Goal: Information Seeking & Learning: Learn about a topic

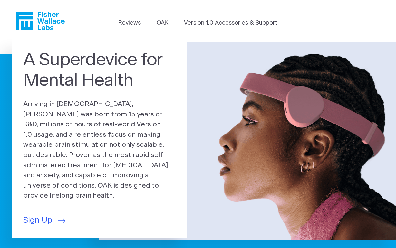
click at [161, 25] on link "OAK" at bounding box center [163, 23] width 12 height 9
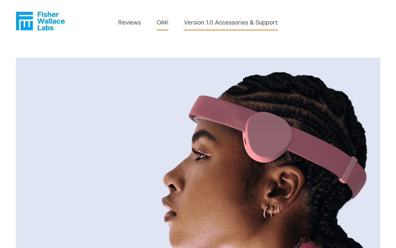
click at [209, 22] on link "Version 1.0 Accessories & Support" at bounding box center [231, 23] width 94 height 9
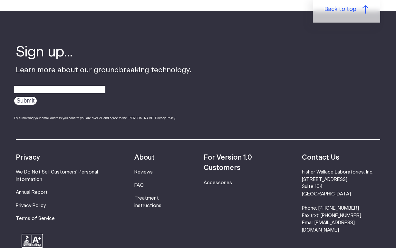
scroll to position [1020, 0]
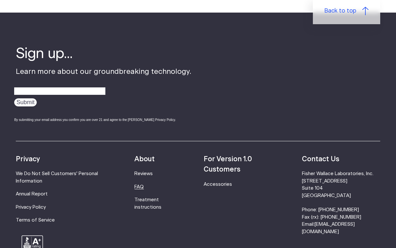
click at [144, 185] on link "FAQ" at bounding box center [139, 187] width 9 height 5
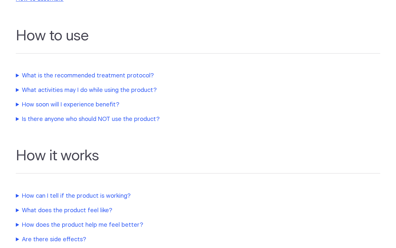
scroll to position [185, 0]
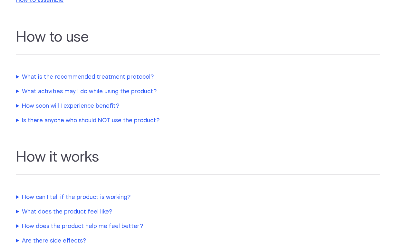
click at [81, 105] on summary "How soon will I experience benefit?" at bounding box center [151, 106] width 271 height 9
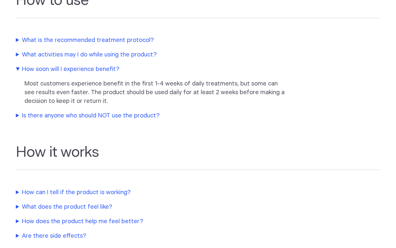
scroll to position [222, 0]
click at [88, 39] on summary "What is the recommended treatment protocol?" at bounding box center [151, 40] width 271 height 9
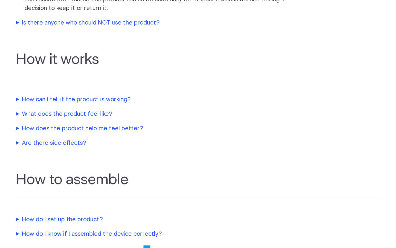
scroll to position [354, 0]
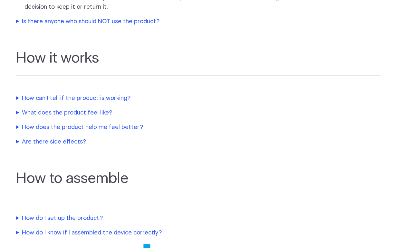
click at [67, 98] on summary "How can I tell if the product is working?" at bounding box center [151, 98] width 271 height 9
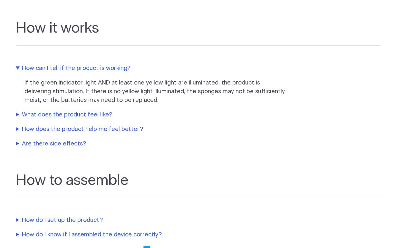
scroll to position [386, 0]
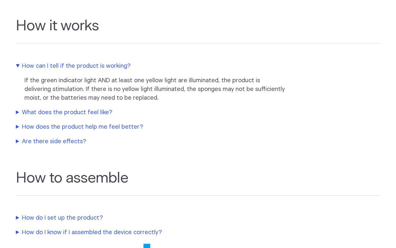
click at [55, 125] on summary "How does the product help me feel better?" at bounding box center [151, 127] width 271 height 9
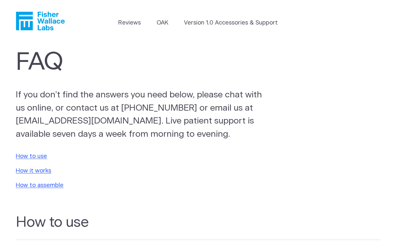
scroll to position [0, 0]
click at [130, 22] on link "Reviews" at bounding box center [129, 23] width 23 height 9
